Goal: Transaction & Acquisition: Purchase product/service

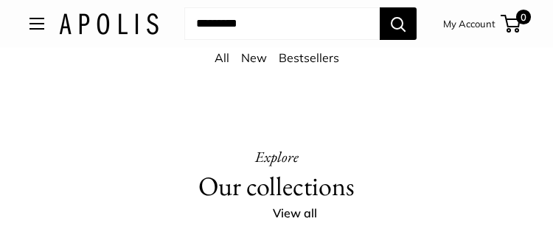
scroll to position [2296, 0]
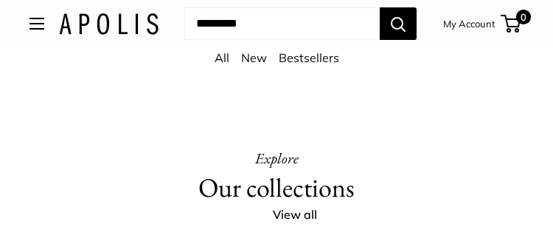
click at [44, 30] on button "Open menu" at bounding box center [37, 24] width 15 height 12
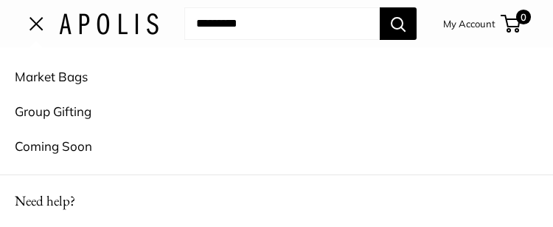
click at [82, 75] on link "Market Bags" at bounding box center [277, 76] width 524 height 35
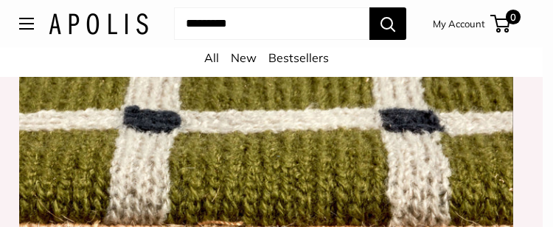
scroll to position [1237, 11]
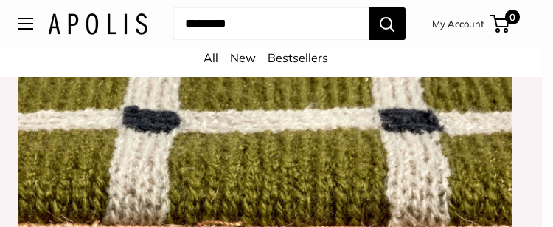
click at [215, 57] on link "All" at bounding box center [211, 57] width 15 height 15
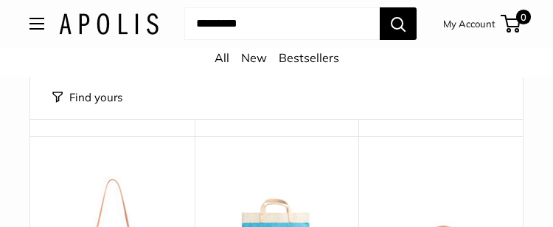
scroll to position [2986, 0]
